Goal: Transaction & Acquisition: Book appointment/travel/reservation

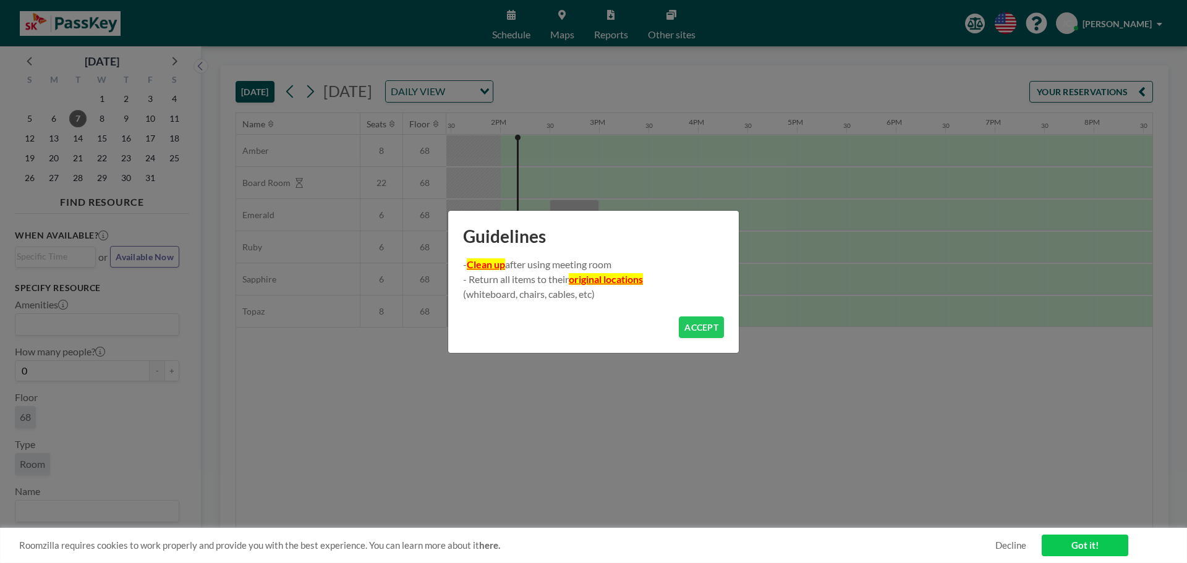
scroll to position [0, 1335]
click at [697, 322] on button "ACCEPT" at bounding box center [701, 328] width 45 height 22
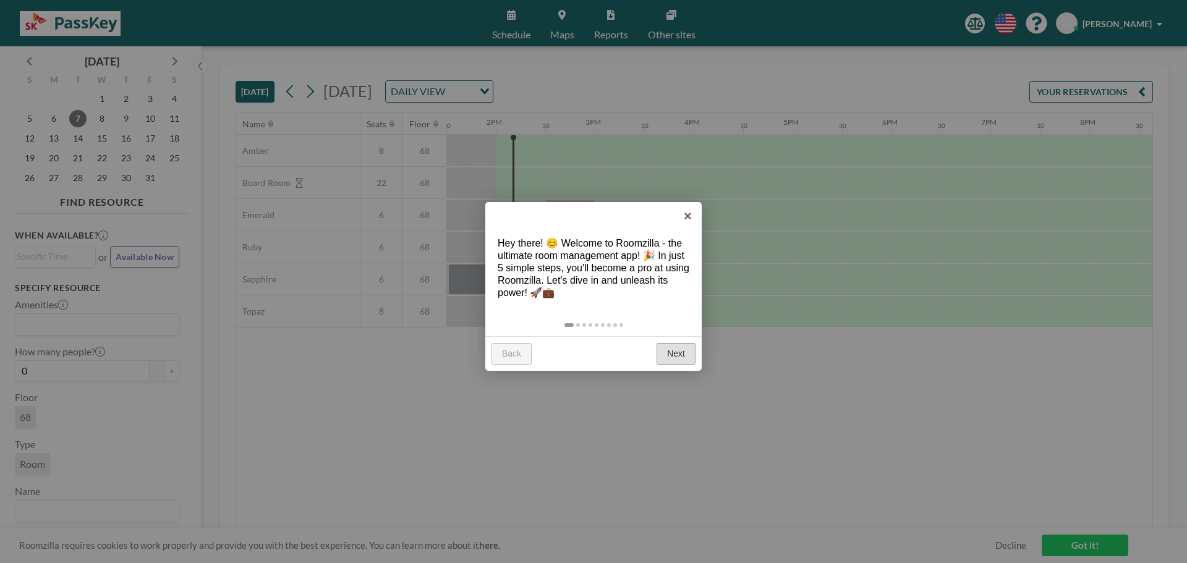
click at [673, 358] on link "Next" at bounding box center [676, 354] width 39 height 22
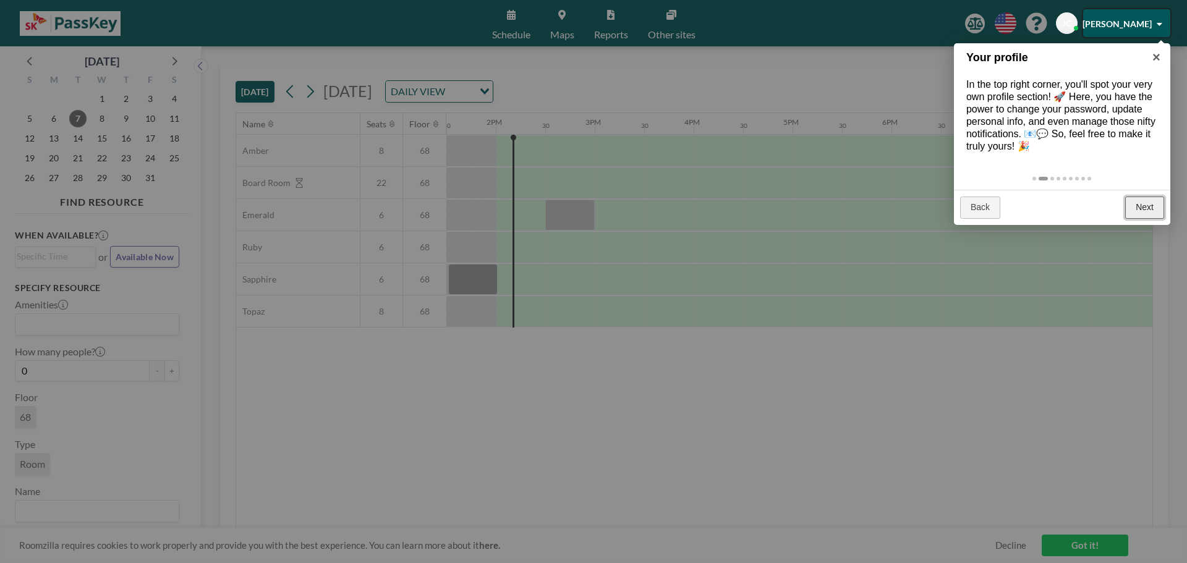
click at [1149, 204] on link "Next" at bounding box center [1144, 208] width 39 height 22
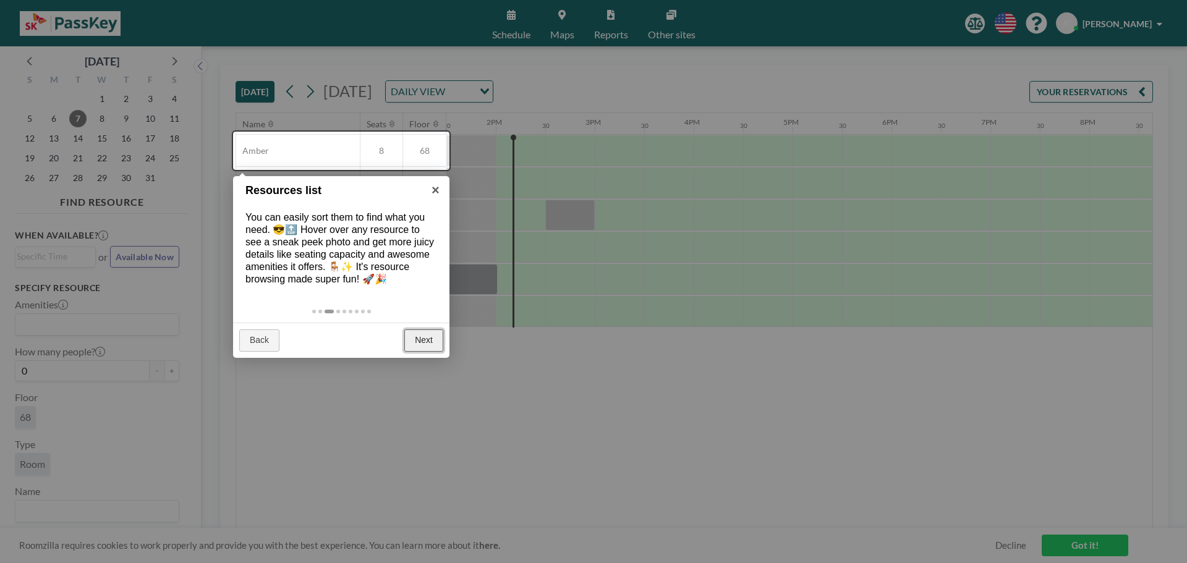
click at [426, 339] on link "Next" at bounding box center [423, 341] width 39 height 22
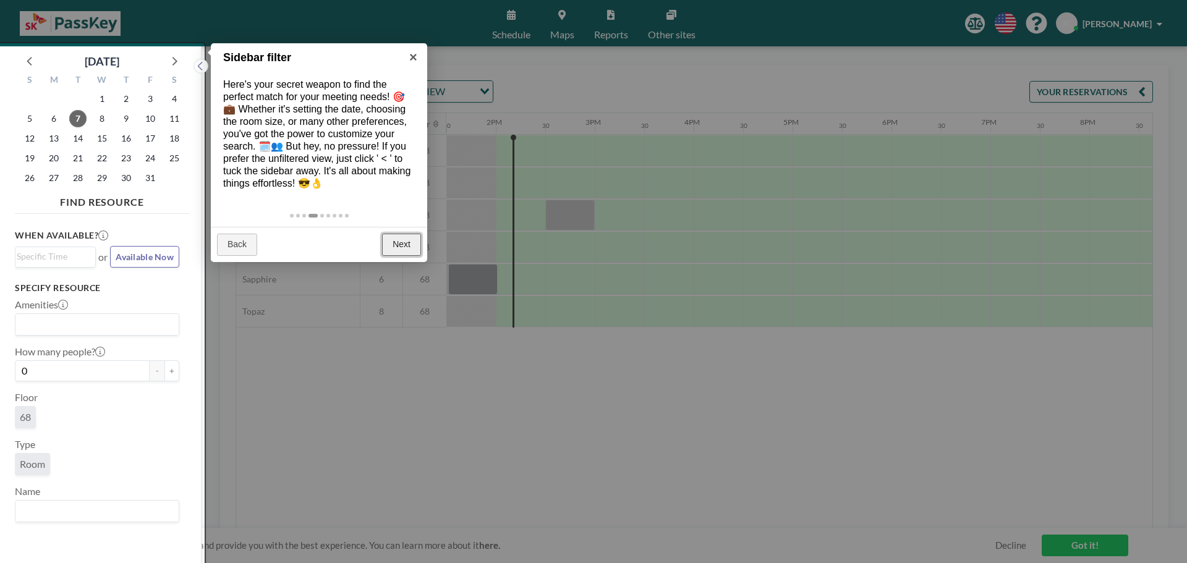
scroll to position [3, 0]
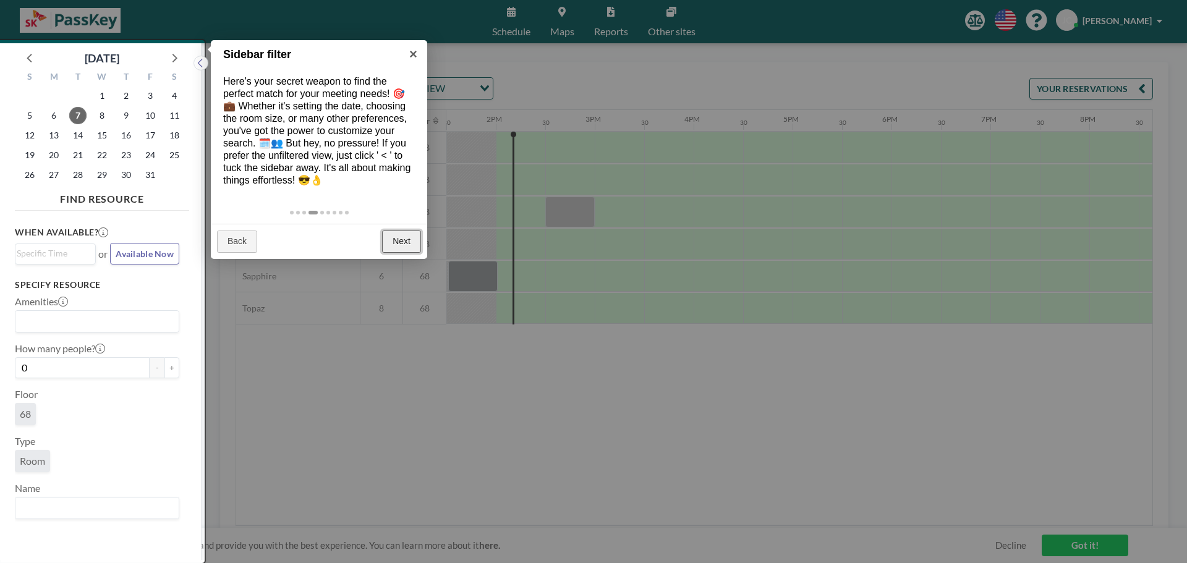
click at [403, 246] on link "Next" at bounding box center [401, 242] width 39 height 22
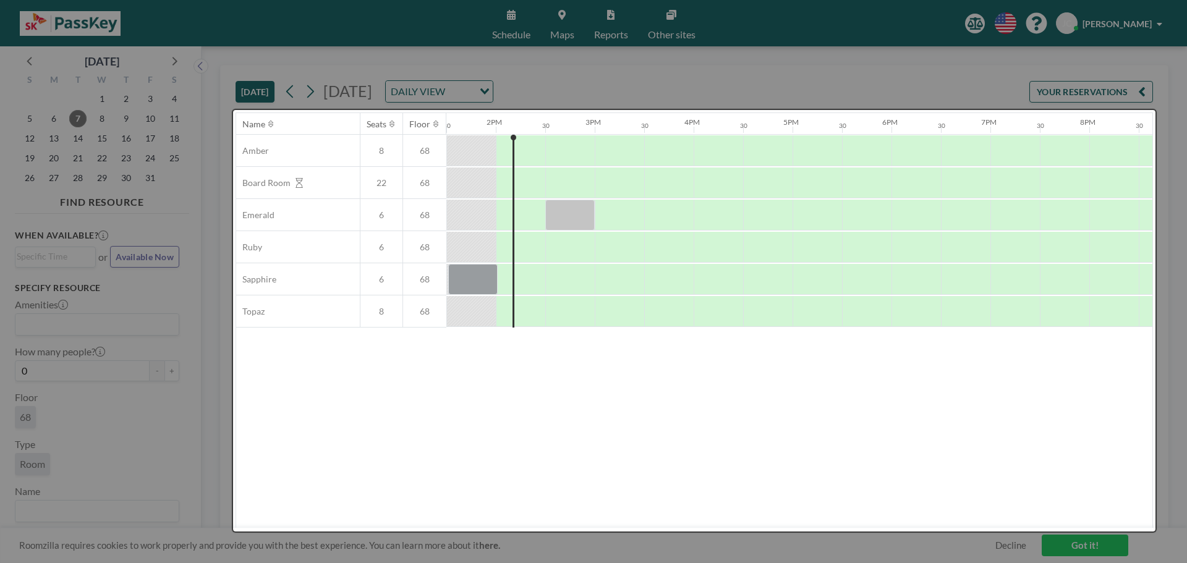
scroll to position [0, 0]
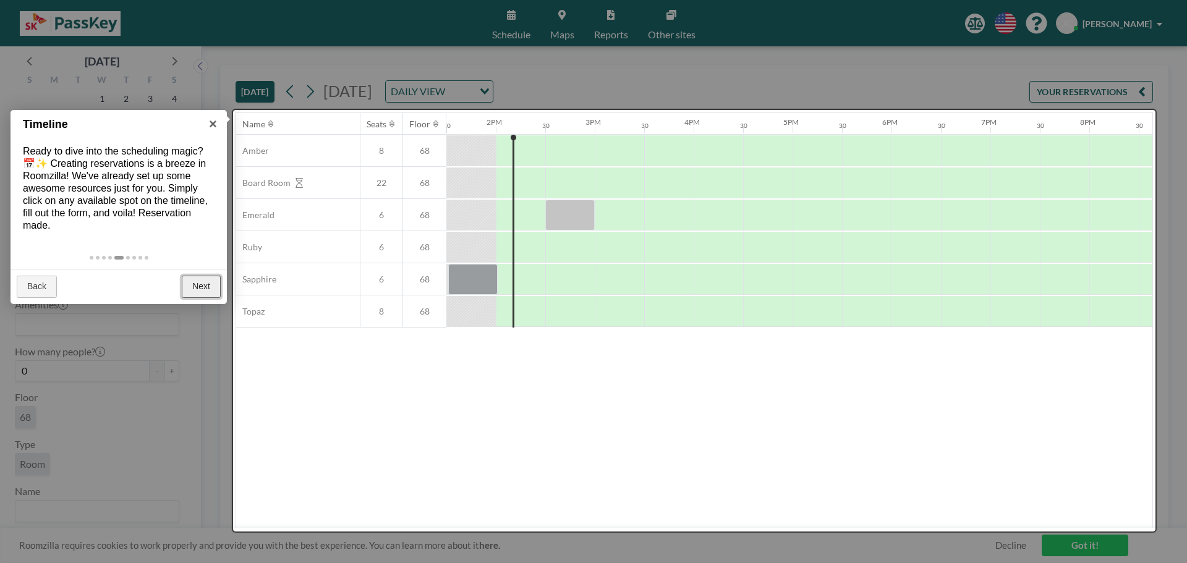
click at [213, 289] on link "Next" at bounding box center [201, 287] width 39 height 22
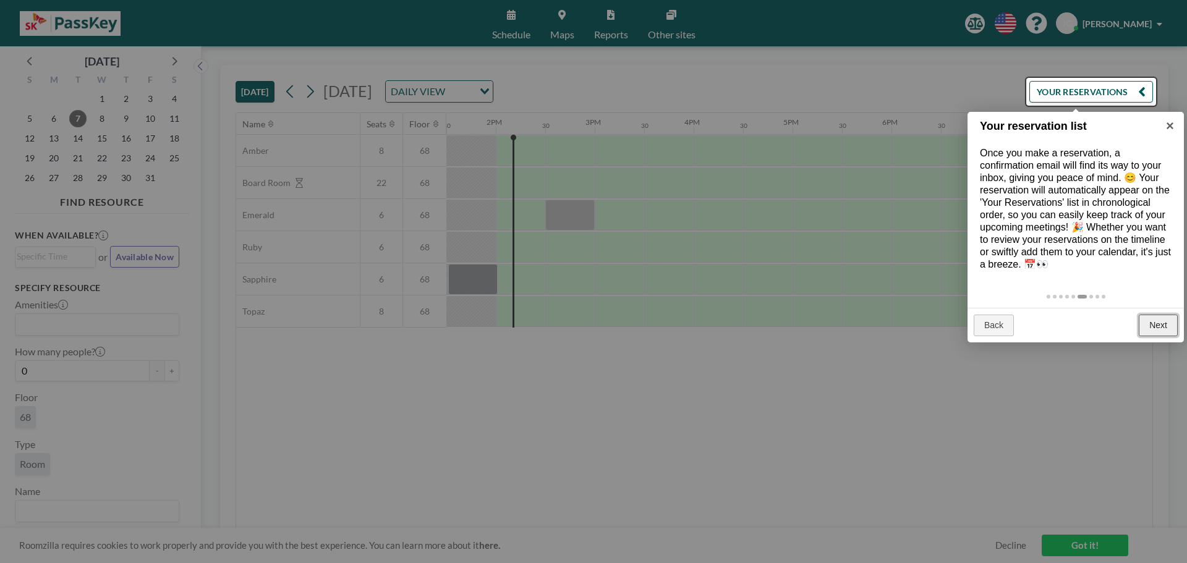
click at [1159, 328] on link "Next" at bounding box center [1158, 326] width 39 height 22
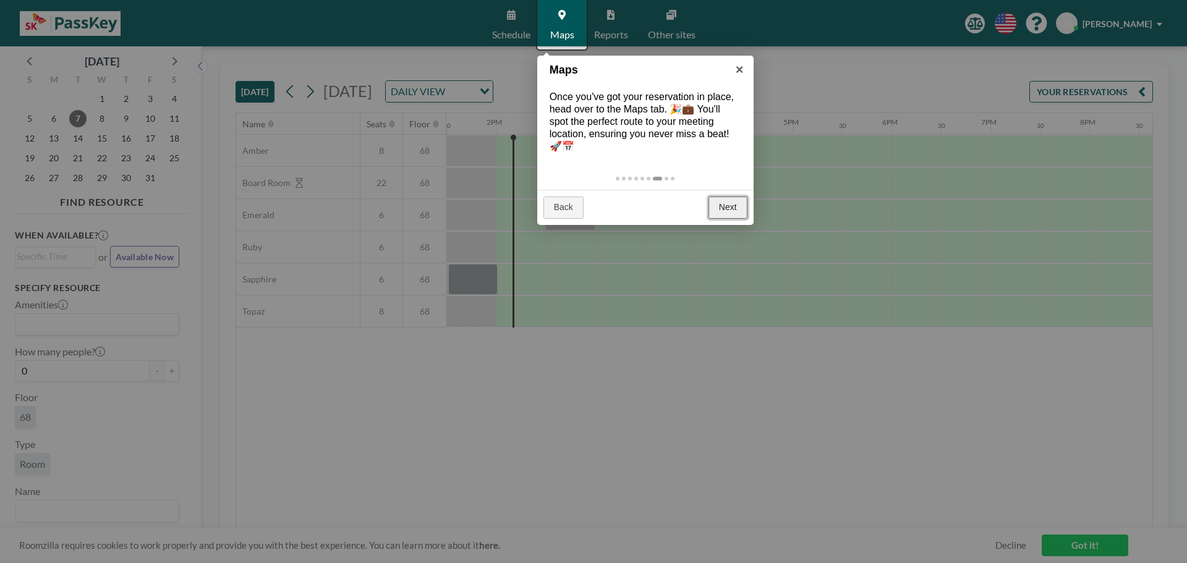
click at [734, 197] on link "Next" at bounding box center [728, 208] width 39 height 22
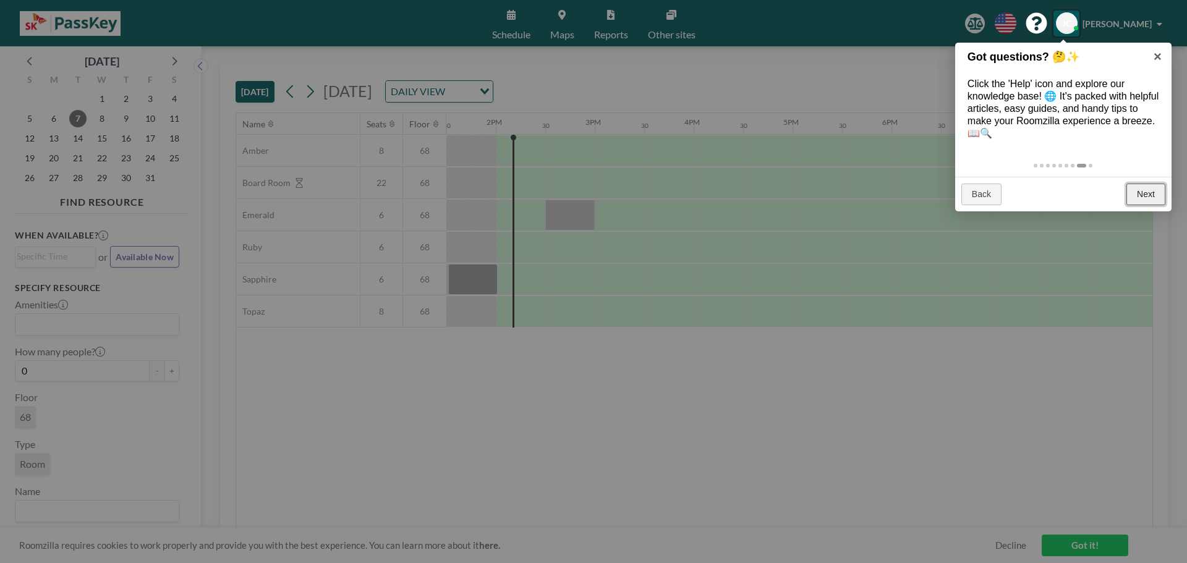
click at [1155, 187] on link "Next" at bounding box center [1145, 195] width 39 height 22
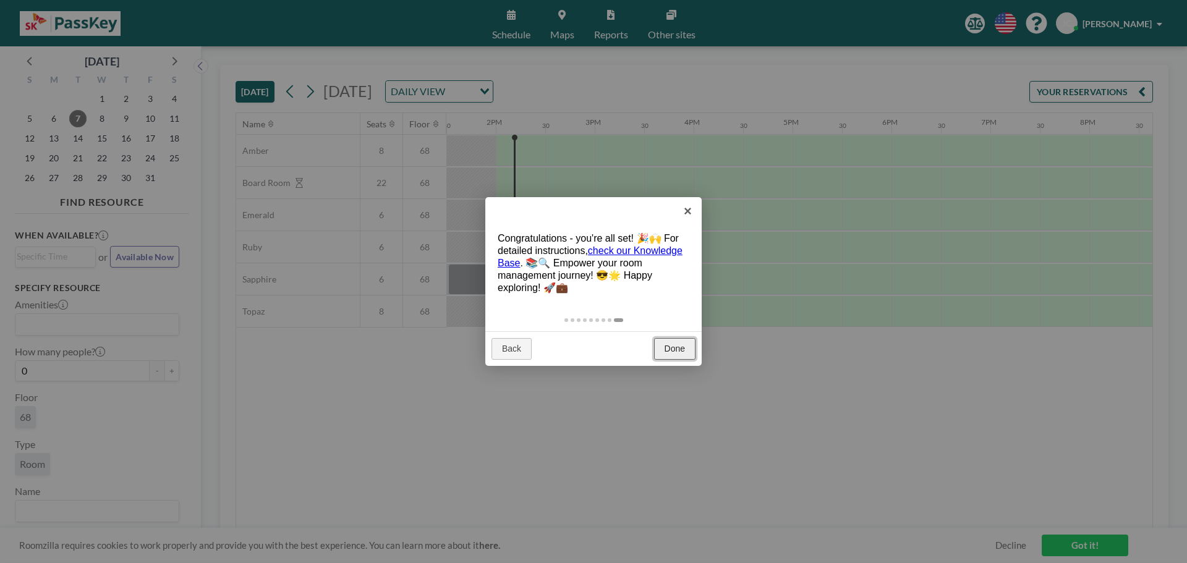
click at [673, 339] on link "Done" at bounding box center [674, 349] width 41 height 22
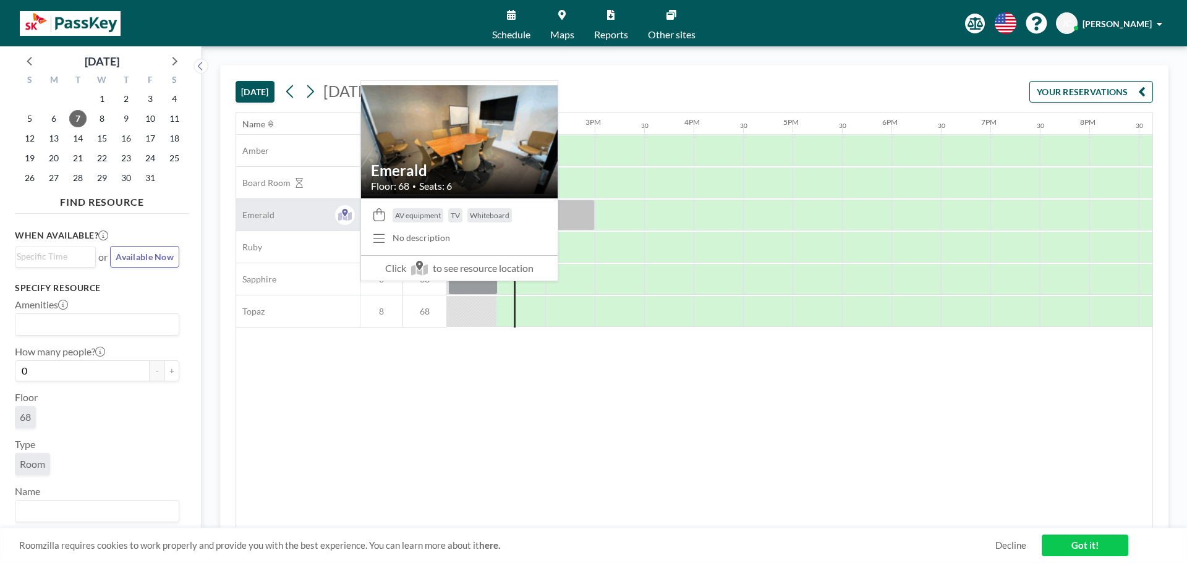
click at [297, 215] on div "Emerald" at bounding box center [298, 215] width 124 height 32
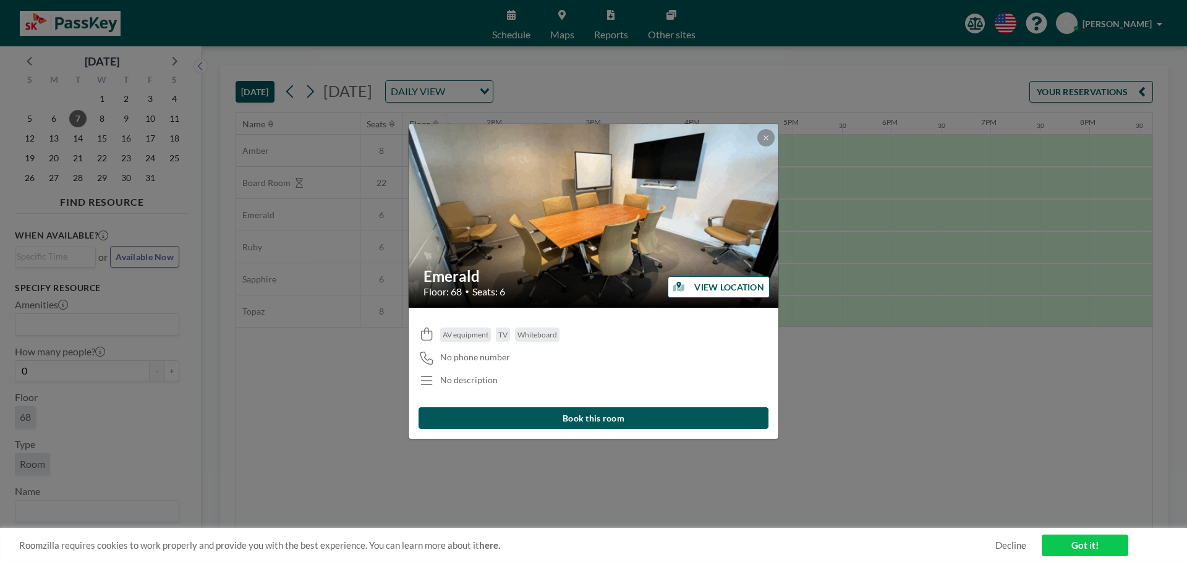
click at [649, 418] on button "Book this room" at bounding box center [594, 418] width 350 height 22
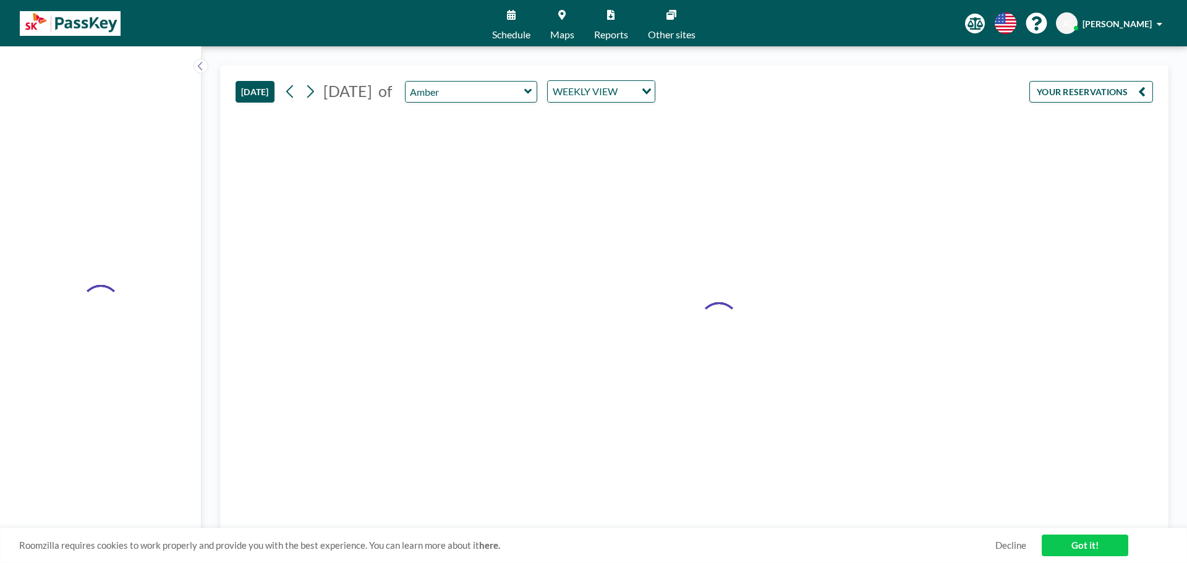
type input "Emerald"
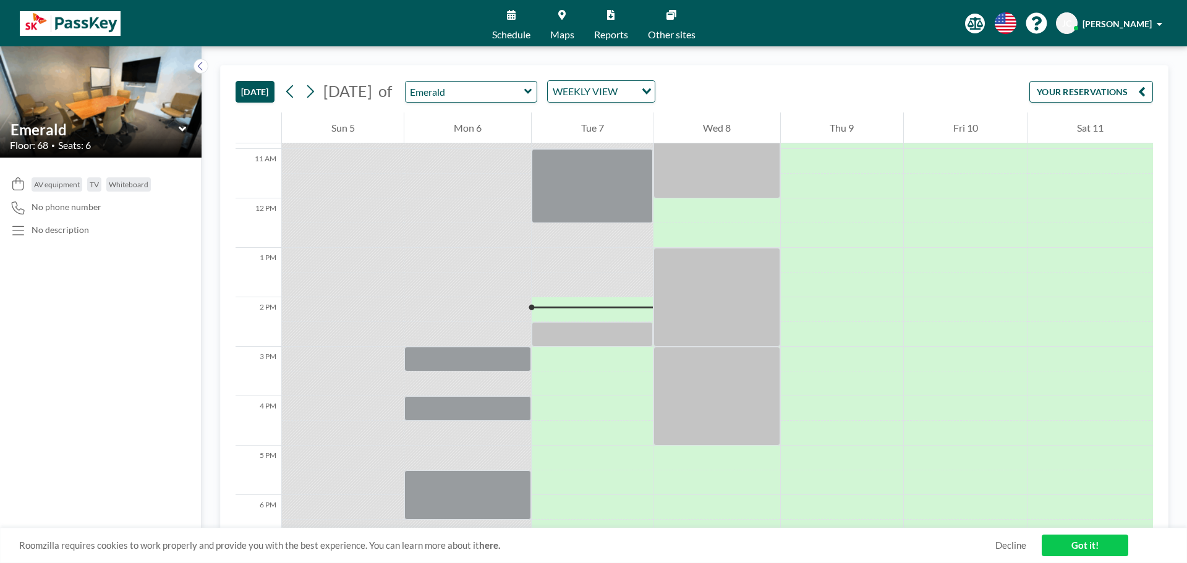
scroll to position [556, 0]
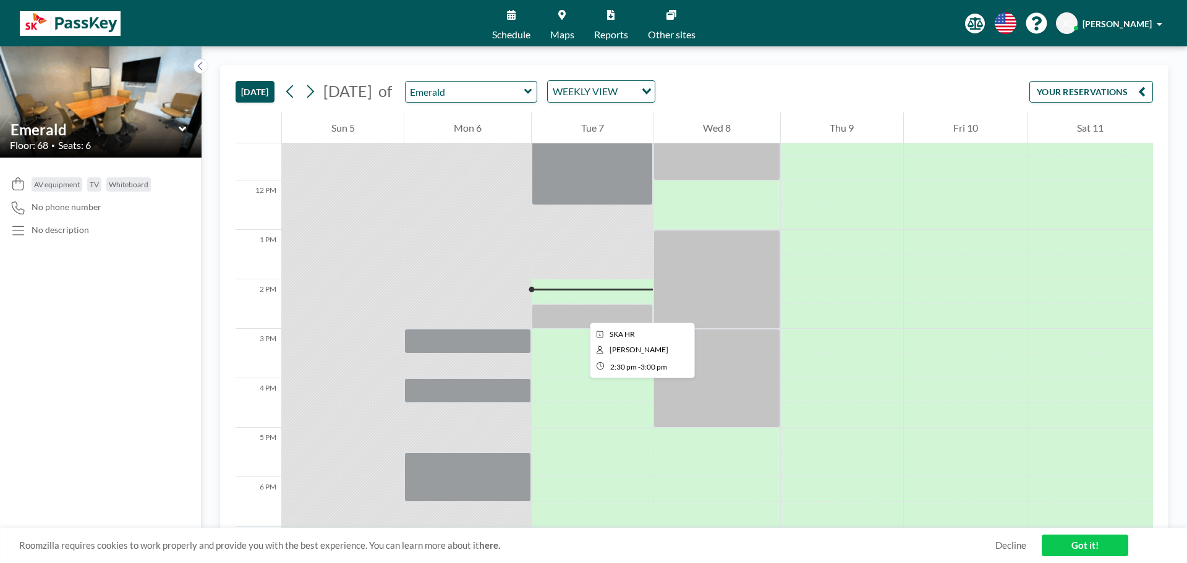
click at [580, 312] on div at bounding box center [592, 316] width 121 height 25
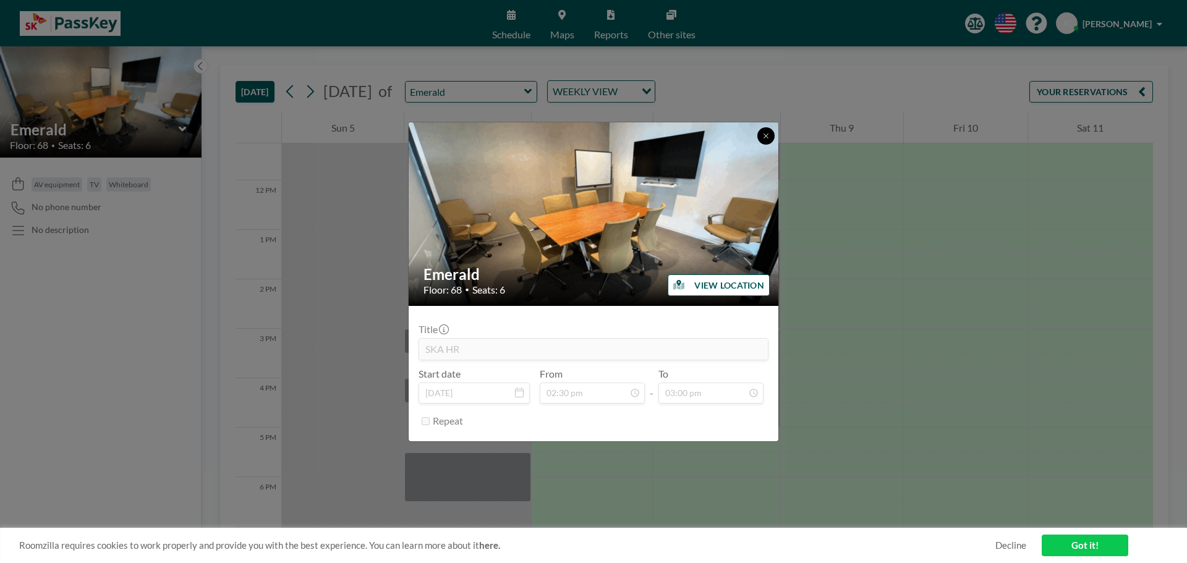
click at [762, 142] on button at bounding box center [765, 135] width 17 height 17
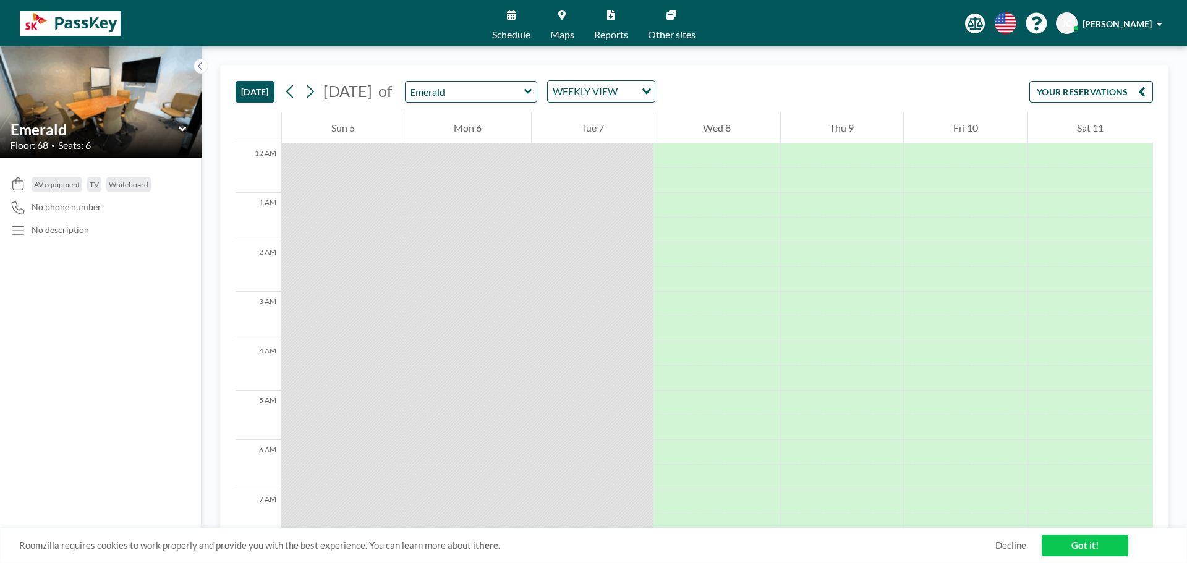
click at [532, 93] on icon at bounding box center [527, 91] width 7 height 5
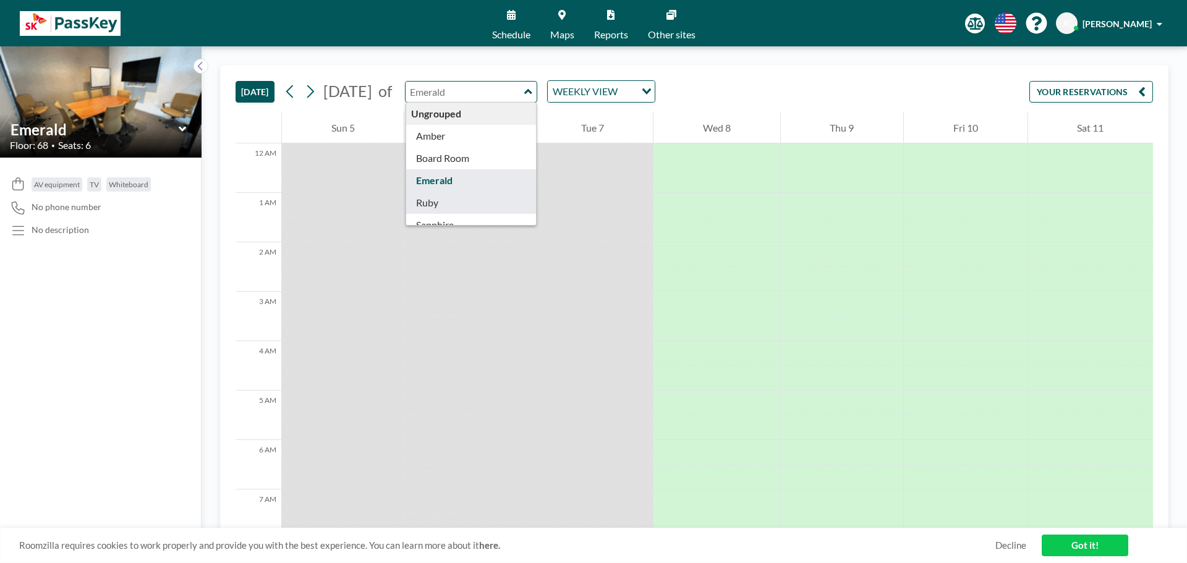
type input "Ruby"
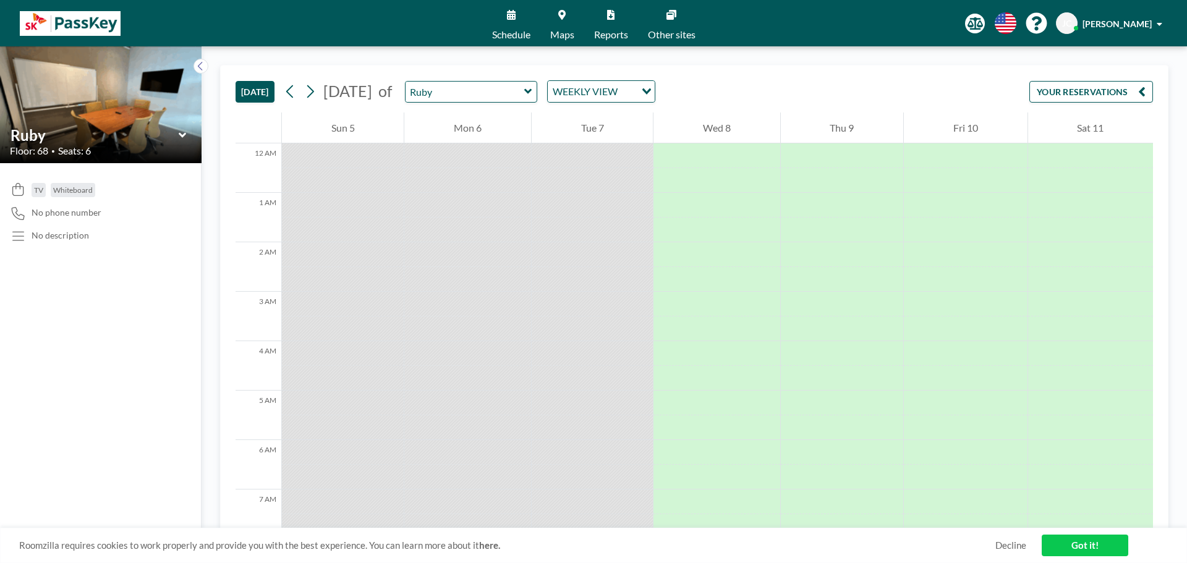
click at [532, 90] on icon at bounding box center [527, 91] width 7 height 5
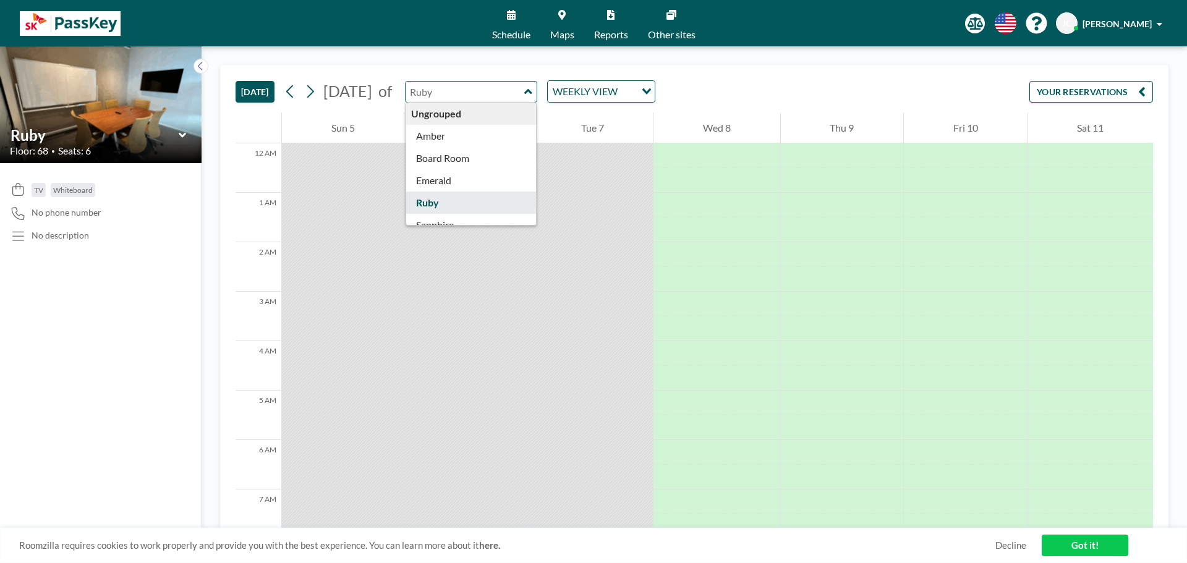
scroll to position [40, 0]
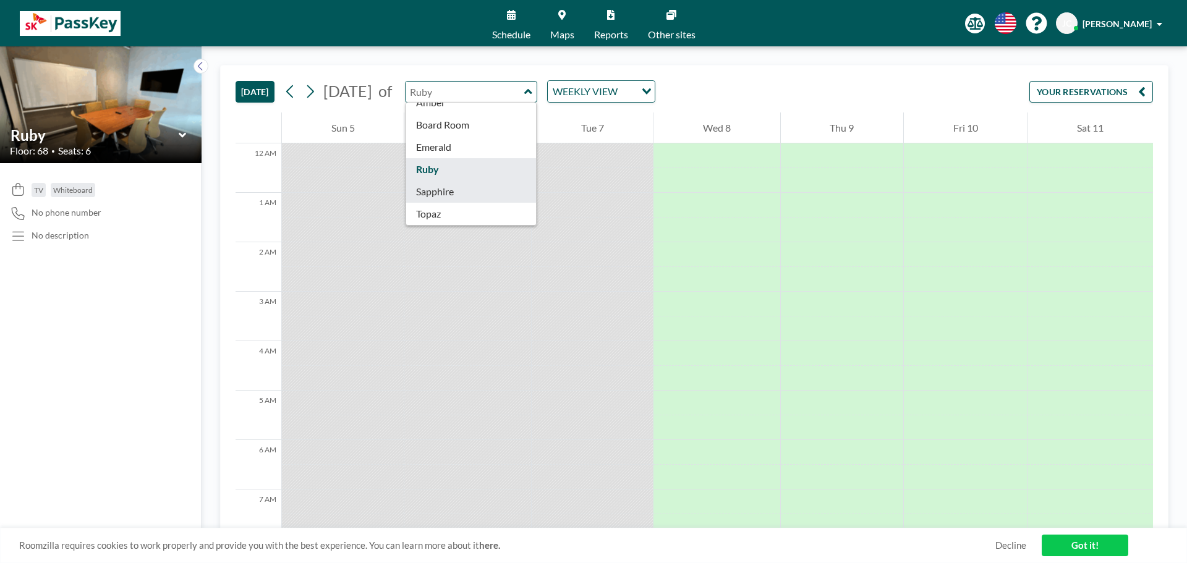
type input "Sapphire"
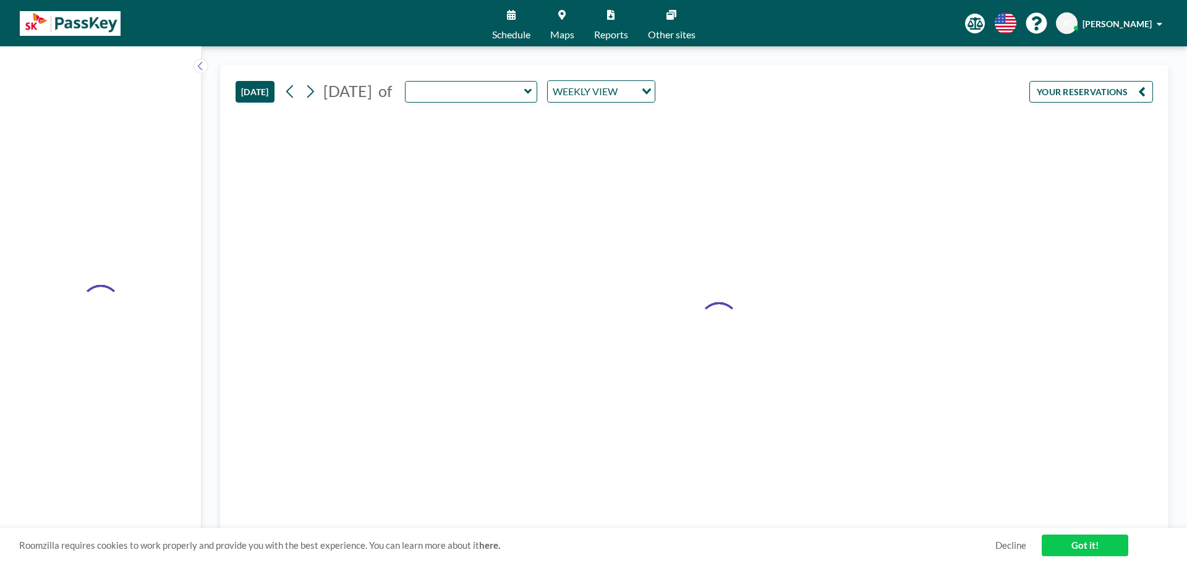
type input "Sapphire"
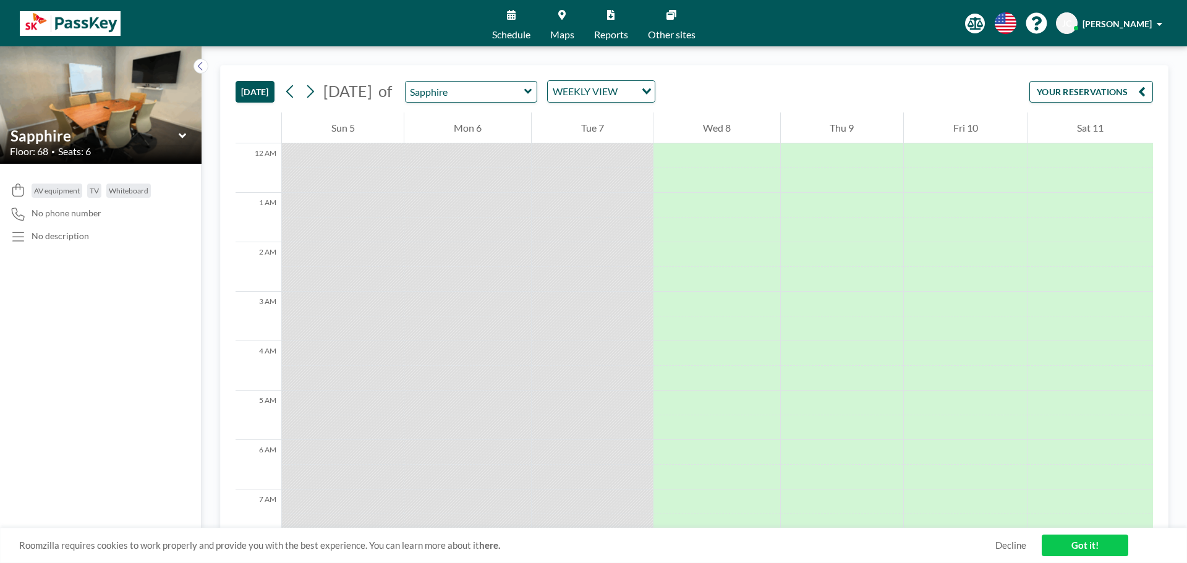
click at [532, 93] on icon at bounding box center [528, 91] width 8 height 12
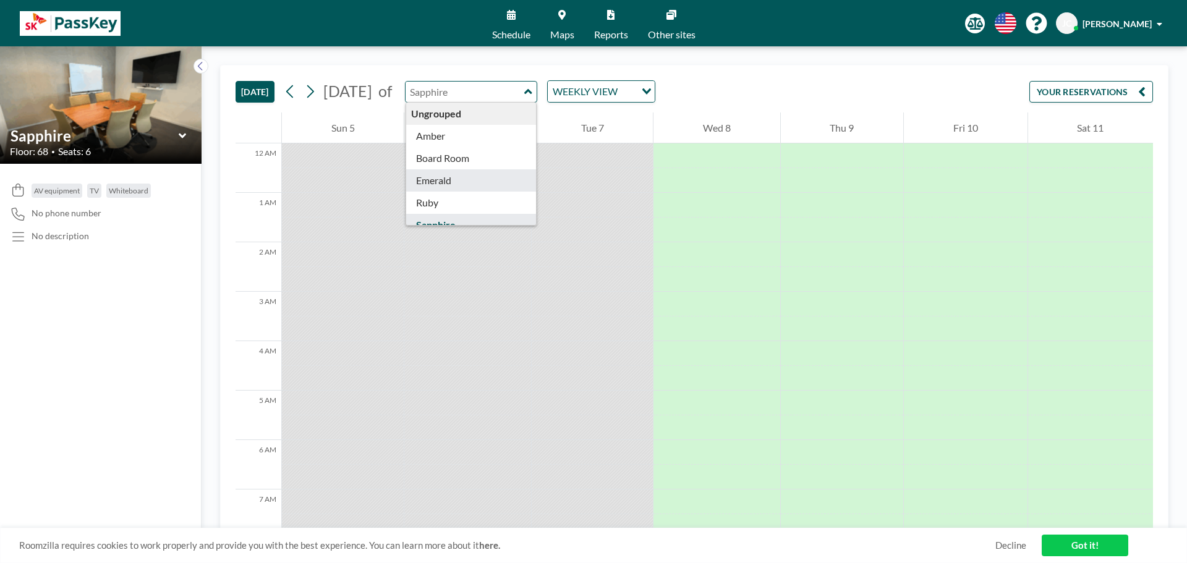
type input "Emerald"
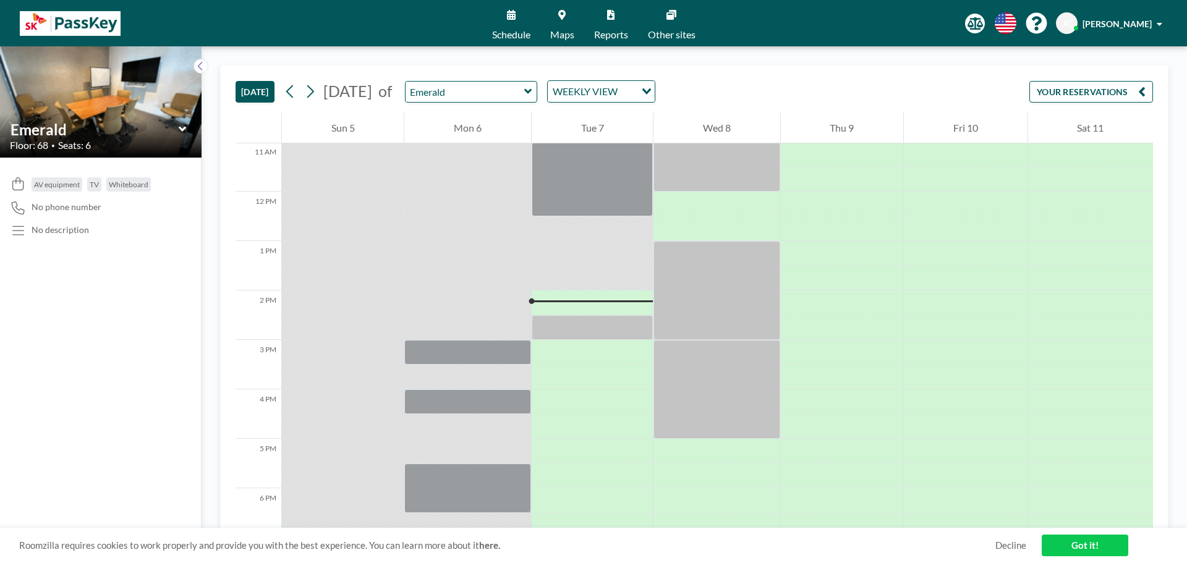
scroll to position [618, 0]
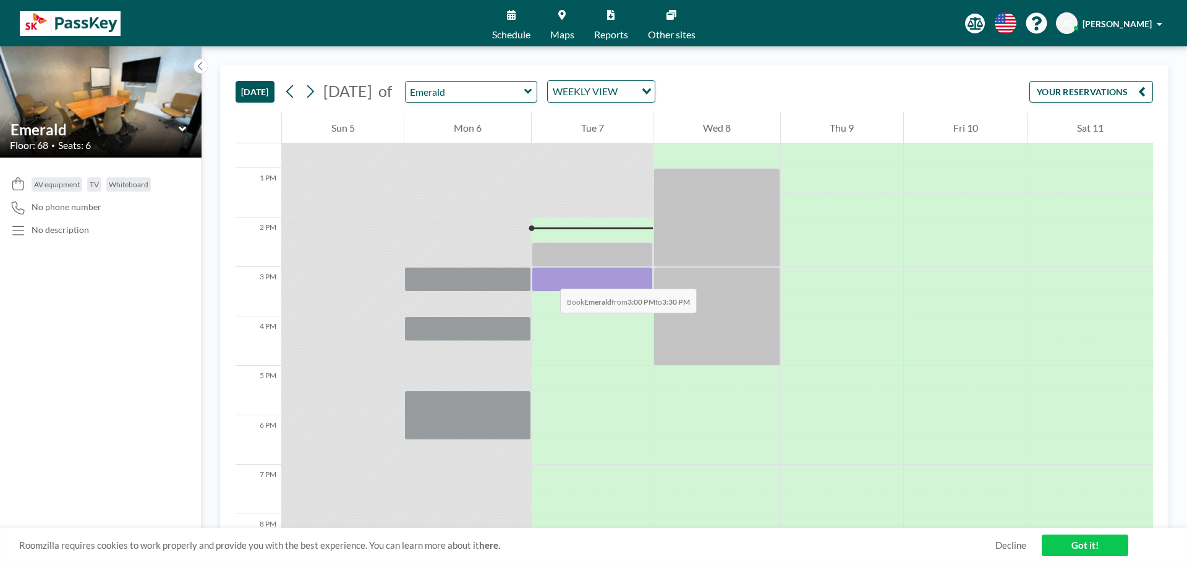
click at [548, 276] on div at bounding box center [592, 279] width 121 height 25
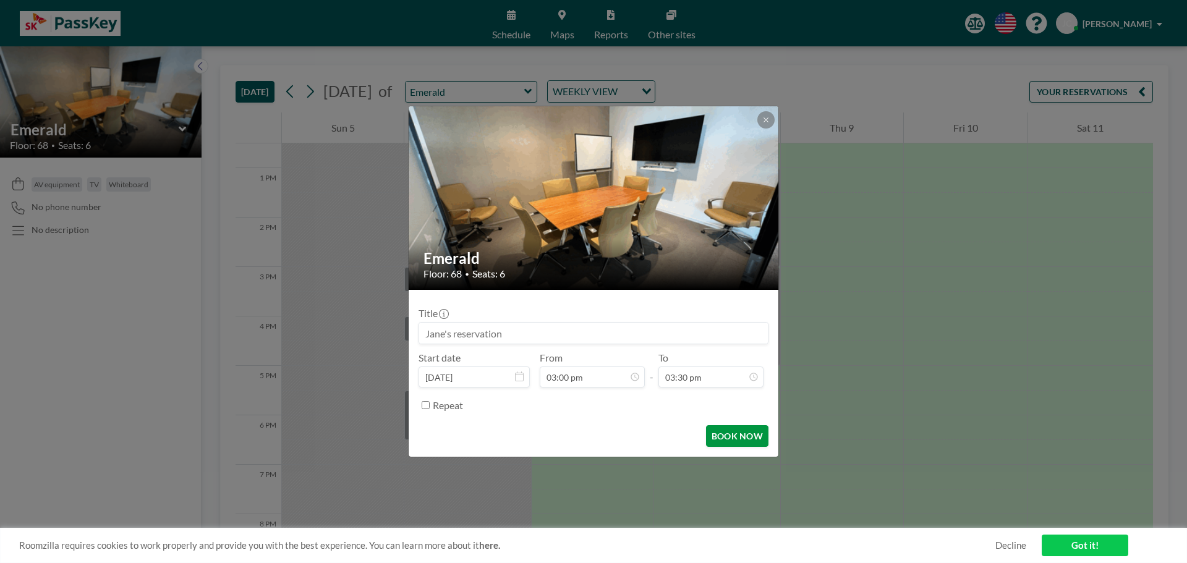
click at [728, 437] on button "BOOK NOW" at bounding box center [737, 436] width 62 height 22
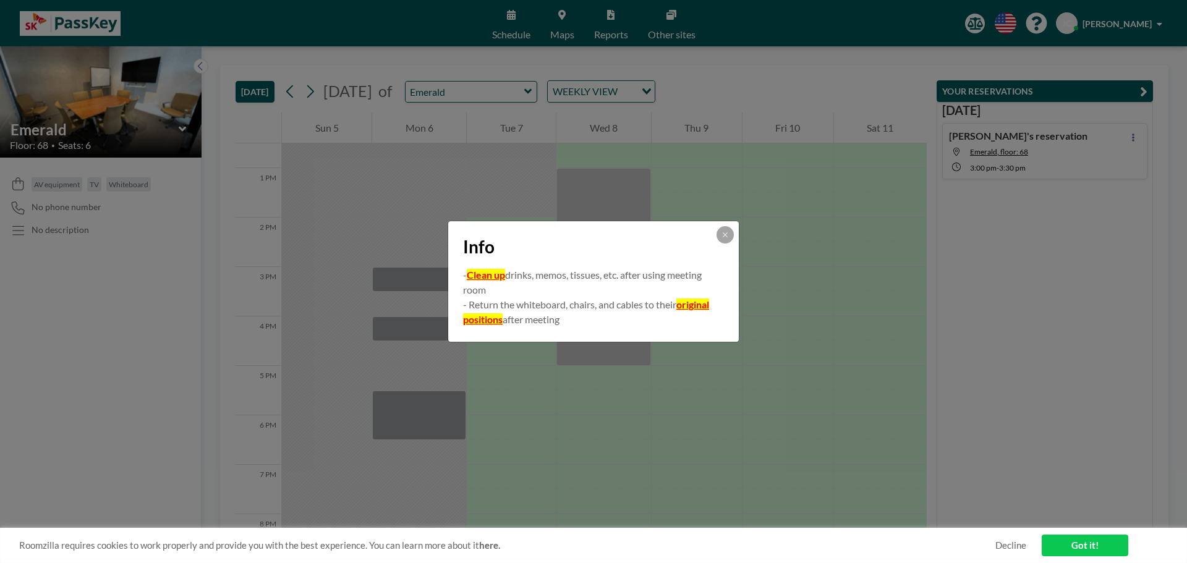
click at [1084, 548] on link "Got it!" at bounding box center [1085, 546] width 87 height 22
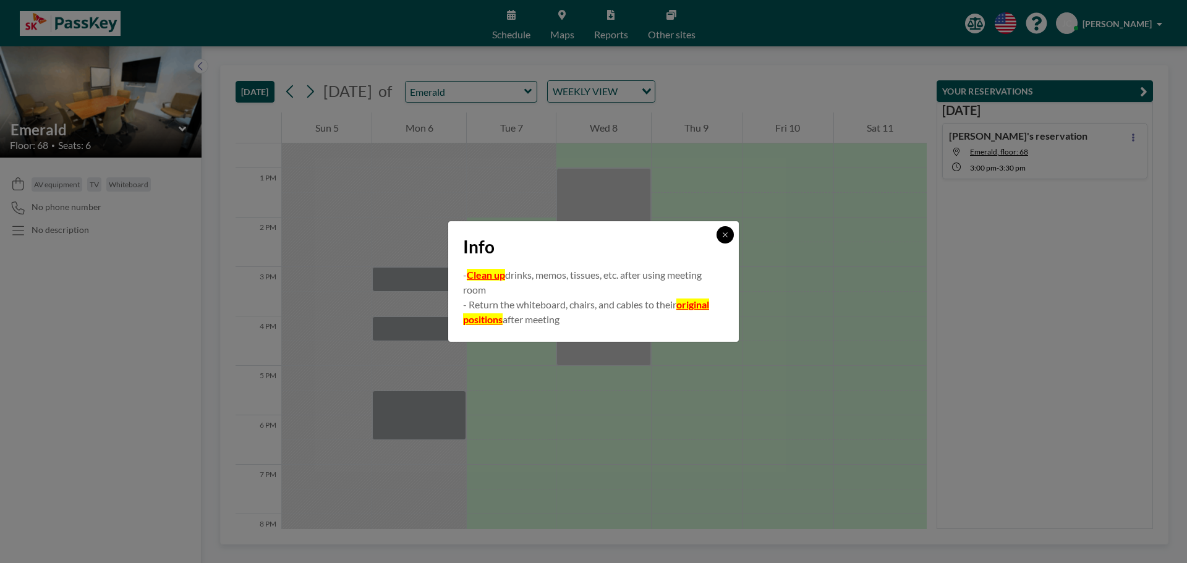
click at [723, 234] on icon at bounding box center [725, 234] width 7 height 7
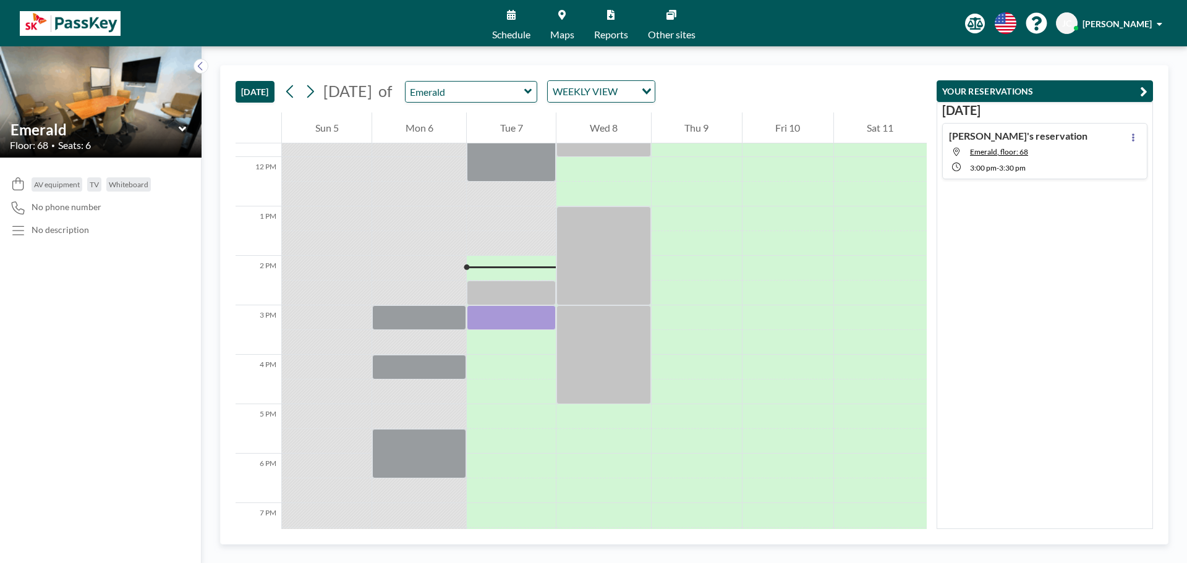
scroll to position [574, 0]
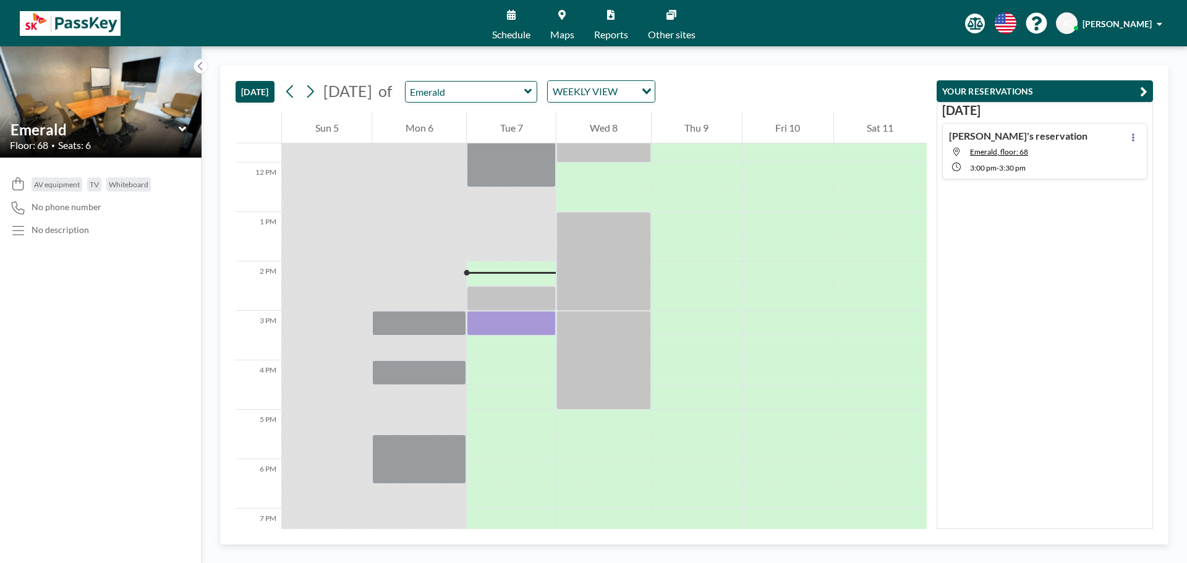
click at [662, 17] on link "Other sites" at bounding box center [671, 23] width 67 height 46
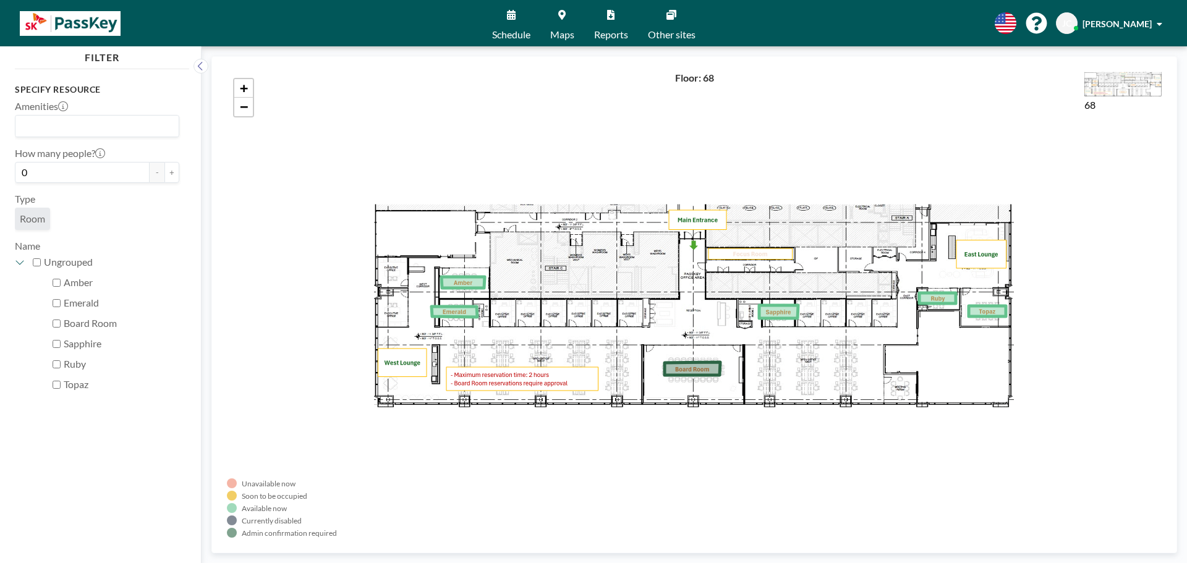
click at [512, 17] on icon at bounding box center [511, 15] width 9 height 10
